Goal: Task Accomplishment & Management: Complete application form

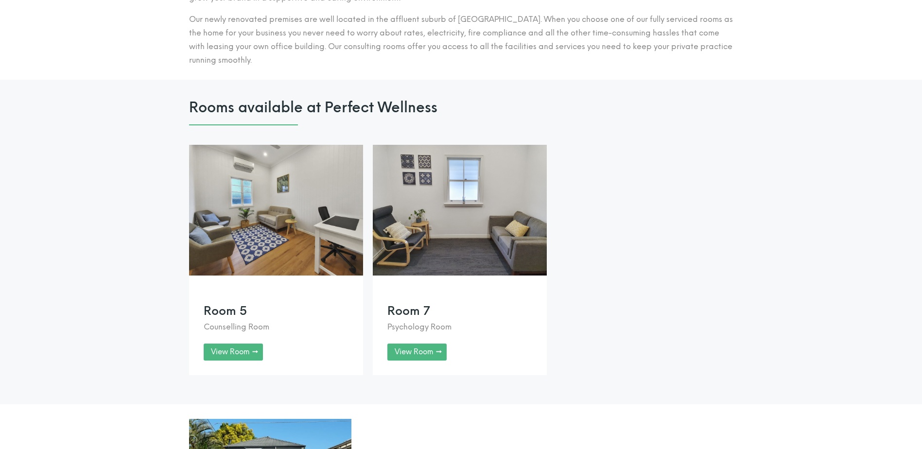
scroll to position [729, 0]
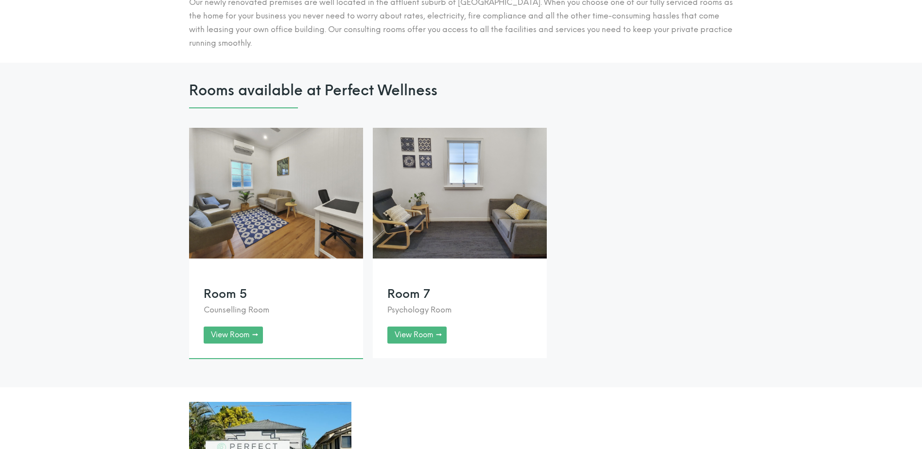
click at [244, 348] on link at bounding box center [276, 243] width 174 height 230
click at [437, 352] on link at bounding box center [460, 243] width 174 height 230
click at [226, 345] on link at bounding box center [276, 243] width 174 height 230
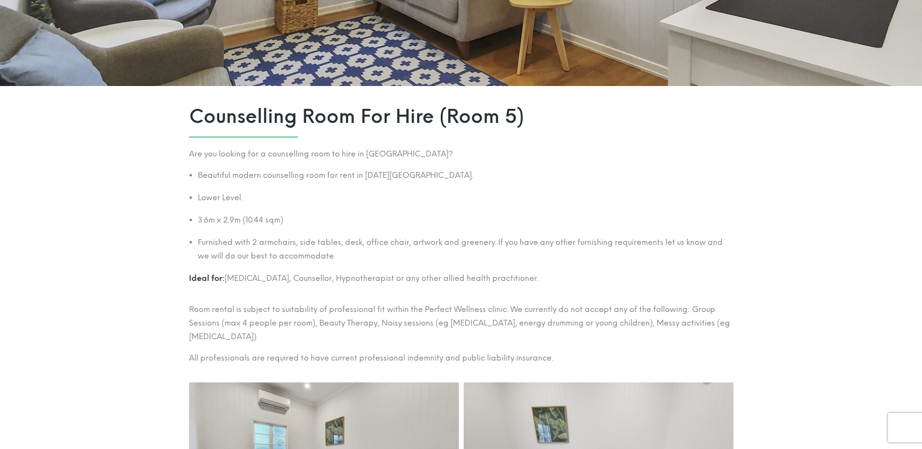
scroll to position [243, 0]
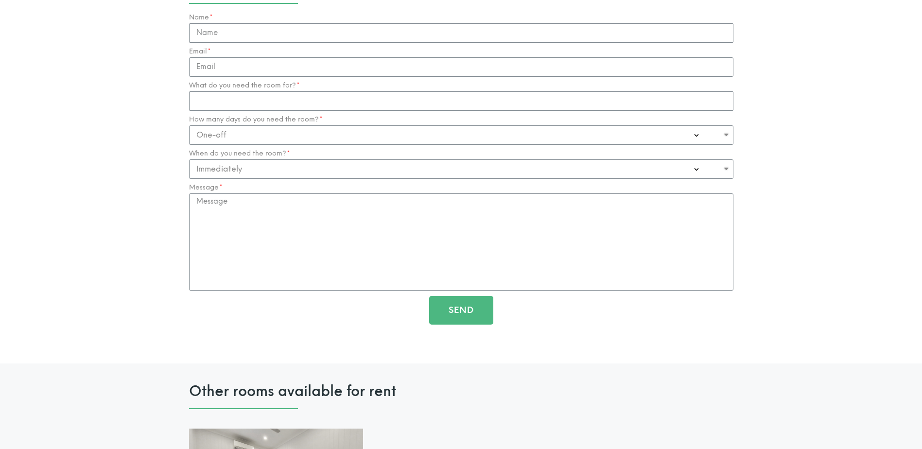
scroll to position [1847, 0]
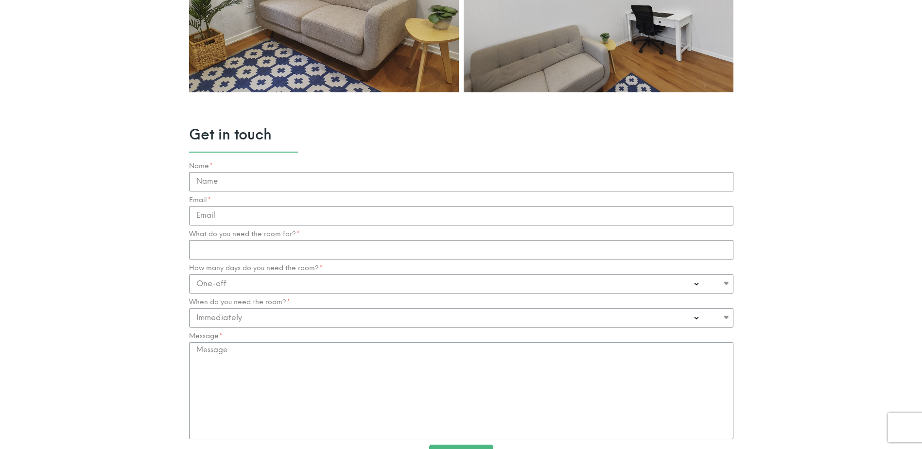
scroll to position [972, 0]
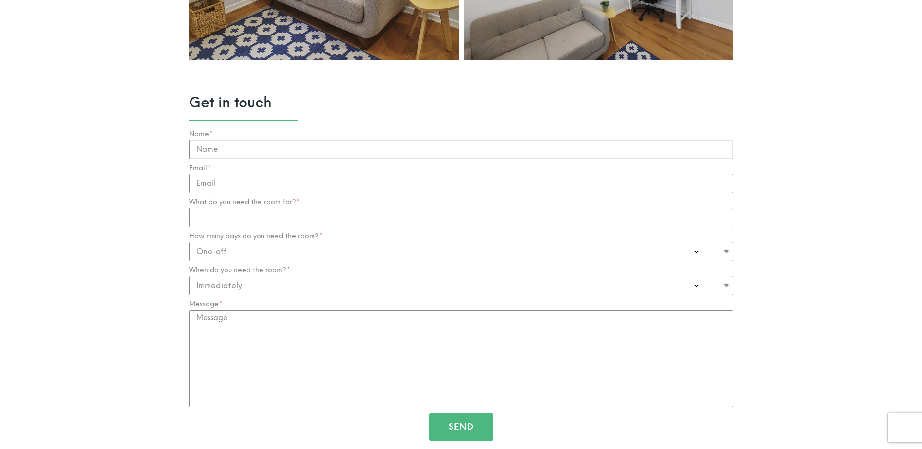
click at [250, 152] on input "Name" at bounding box center [461, 149] width 544 height 19
click at [224, 152] on input "Name" at bounding box center [461, 149] width 544 height 19
type input "Jack Kelly"
click at [227, 185] on input "Email" at bounding box center [461, 183] width 544 height 19
type input "hello@jackkellytherapy.com"
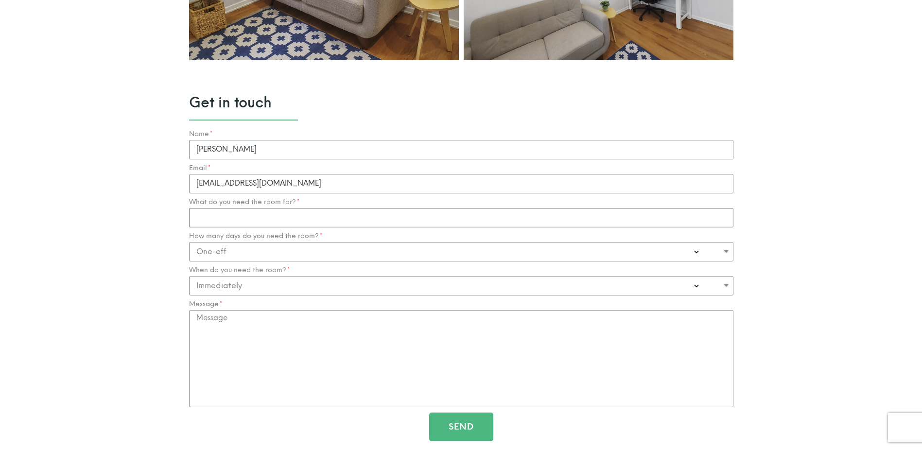
click at [289, 222] on input "What do you need the room for?" at bounding box center [461, 217] width 544 height 19
type input "Counselling"
click at [276, 245] on select "One-off Casual on going 1-2 Days a week 3-4 Days a week Full time - monthly" at bounding box center [461, 251] width 544 height 19
select select "1-2 Days a week"
click at [189, 242] on select "One-off Casual on going 1-2 Days a week 3-4 Days a week Full time - monthly" at bounding box center [461, 251] width 544 height 19
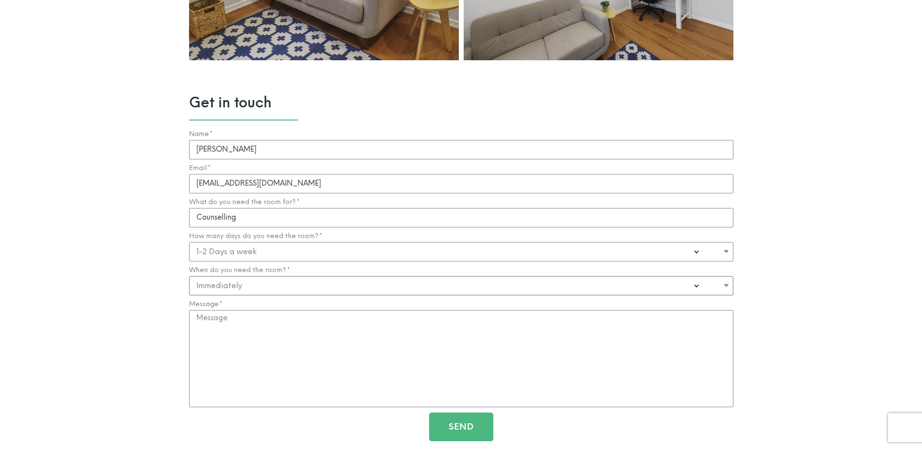
click at [263, 287] on select "Immediately 0-1 Month 1-3 Months" at bounding box center [461, 285] width 544 height 19
select select "0-1 Month"
click at [189, 276] on select "Immediately 0-1 Month 1-3 Months" at bounding box center [461, 285] width 544 height 19
click at [280, 331] on textarea "Message" at bounding box center [461, 358] width 544 height 97
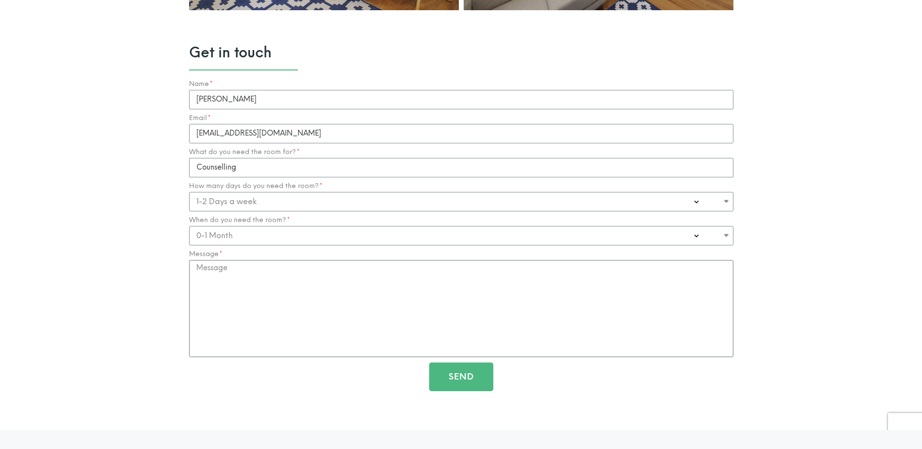
scroll to position [1021, 0]
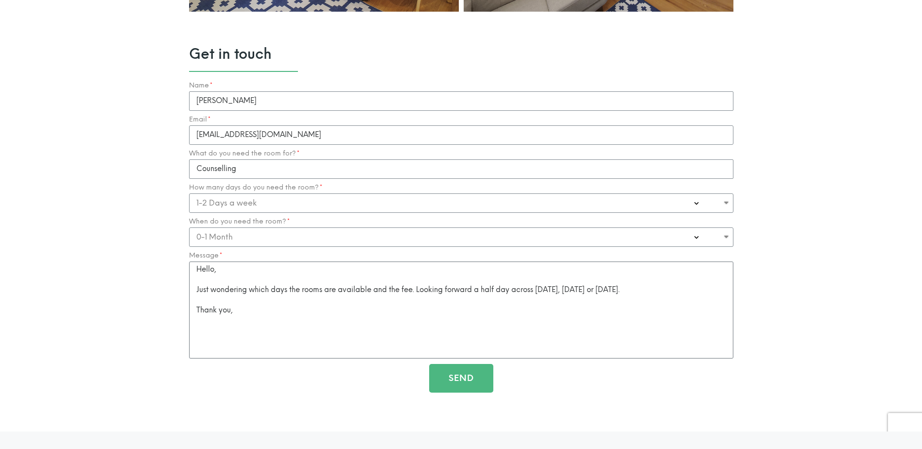
click at [475, 286] on textarea "Hello, Just wondering which days the rooms are available and the fee. Looking f…" at bounding box center [461, 310] width 544 height 97
click at [670, 292] on textarea "Hello, Just wondering which days the rooms are available and the fee. Looking f…" at bounding box center [461, 310] width 544 height 97
drag, startPoint x: 196, startPoint y: 267, endPoint x: 287, endPoint y: 317, distance: 103.3
click at [287, 317] on textarea "Hello, Just wondering which days the rooms are available and the fee. Looking f…" at bounding box center [461, 310] width 544 height 97
click at [284, 311] on textarea "Hello, Just wondering which days the rooms are available and the fee. Looking f…" at bounding box center [461, 310] width 544 height 97
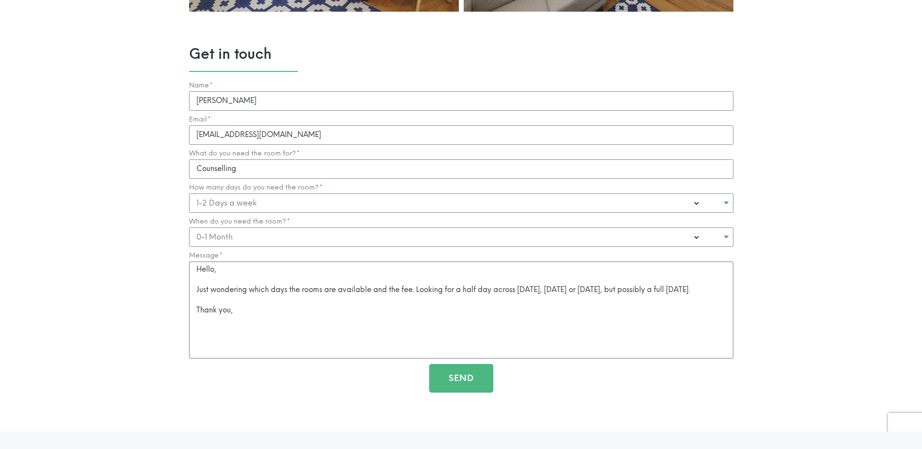
click at [268, 322] on textarea "Hello, Just wondering which days the rooms are available and the fee. Looking f…" at bounding box center [461, 310] width 544 height 97
click at [326, 323] on textarea "Hello, Just wondering which days the rooms are available and the fee. Looking f…" at bounding box center [461, 310] width 544 height 97
type textarea "Hello, Just wondering which days the rooms are available and the fee. Looking f…"
click at [450, 376] on span "Send" at bounding box center [461, 378] width 25 height 9
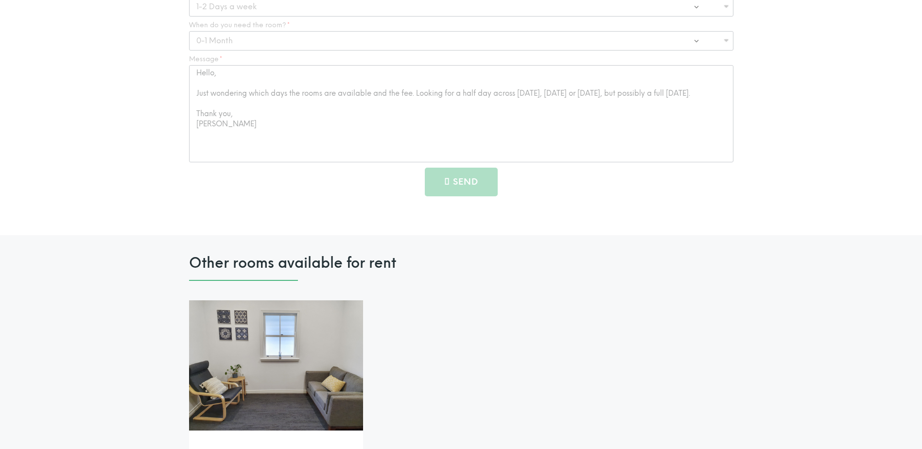
scroll to position [1069, 0]
